Goal: Information Seeking & Learning: Find specific page/section

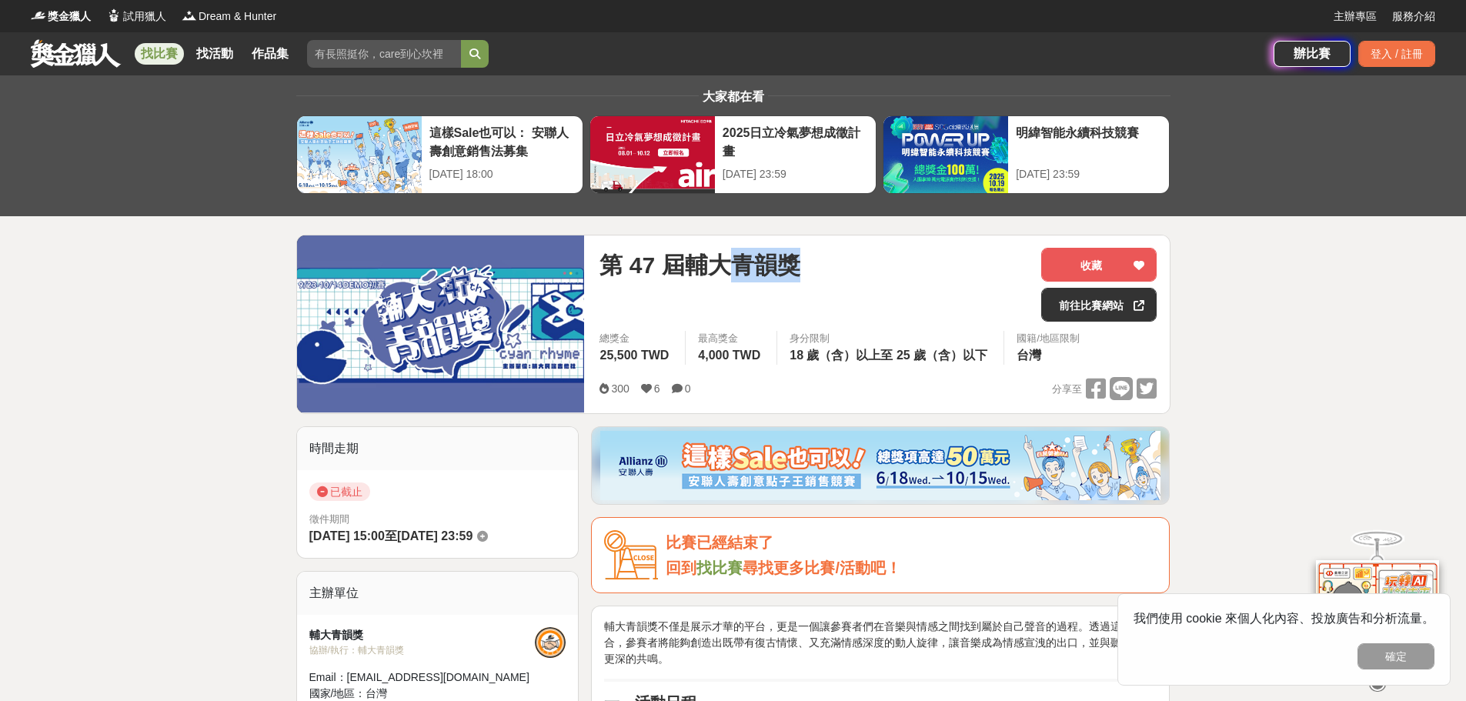
drag, startPoint x: 732, startPoint y: 267, endPoint x: 825, endPoint y: 279, distance: 94.7
click at [827, 281] on div "第 47 屆輔大青韻獎" at bounding box center [813, 285] width 429 height 74
copy span "青韻獎"
click at [395, 49] on input "search" at bounding box center [384, 54] width 154 height 28
paste input "青韻獎"
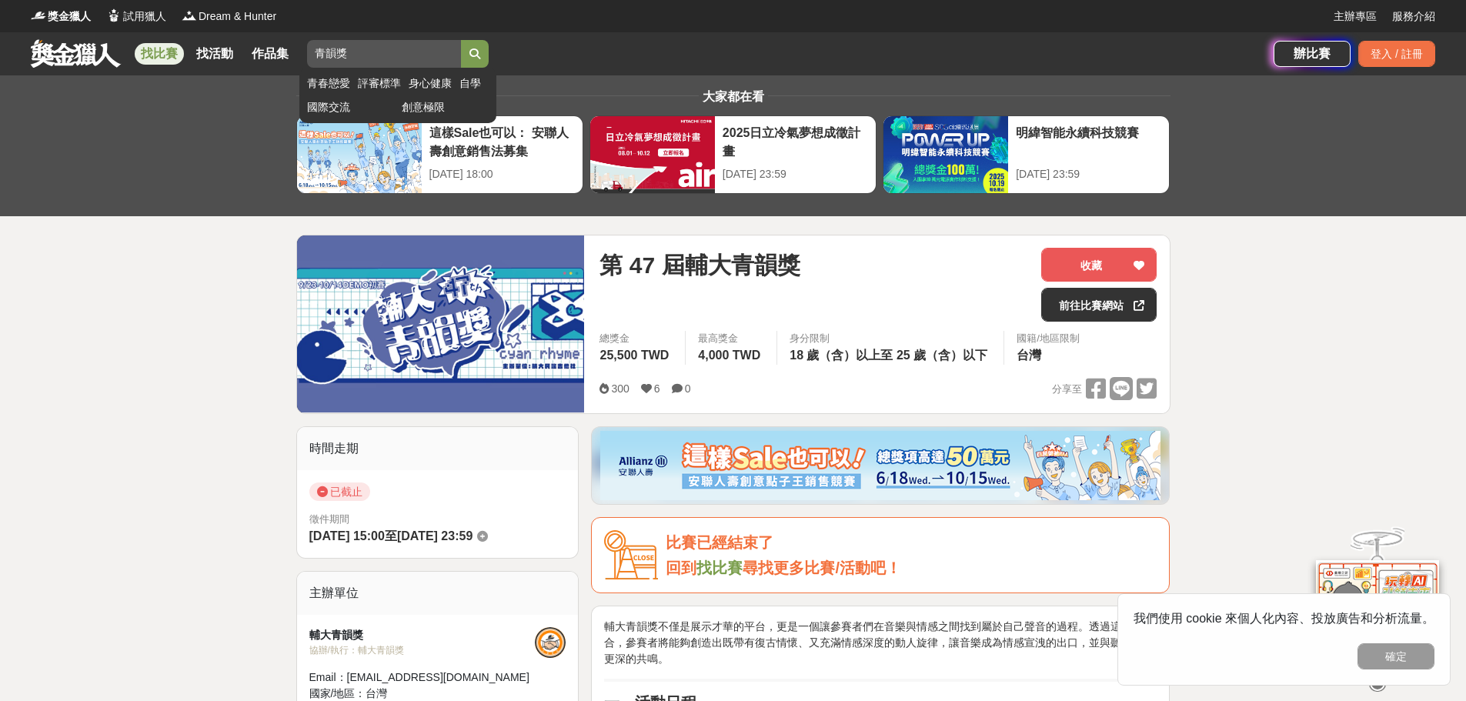
type input "青韻獎"
click at [485, 47] on button "submit" at bounding box center [475, 54] width 28 height 28
